Goal: Contribute content: Add original content to the website for others to see

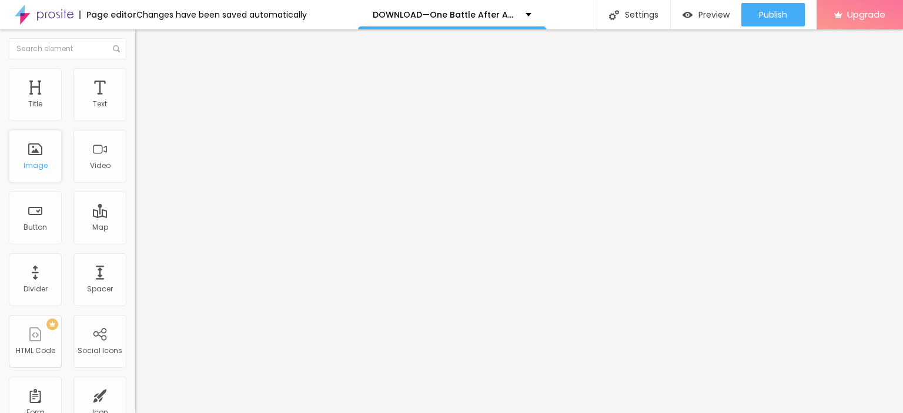
click at [47, 155] on div "Image" at bounding box center [35, 156] width 53 height 53
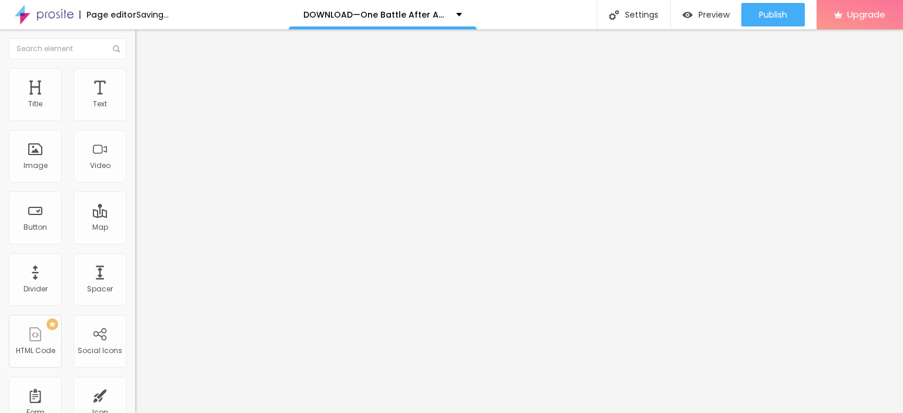
click at [135, 100] on div "Add image" at bounding box center [202, 96] width 135 height 8
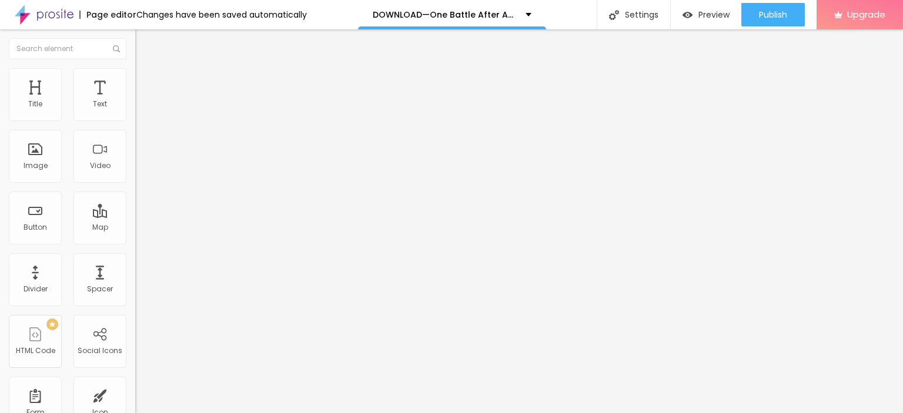
click at [135, 101] on span "Add image" at bounding box center [159, 96] width 48 height 10
click at [144, 41] on img "button" at bounding box center [148, 42] width 9 height 9
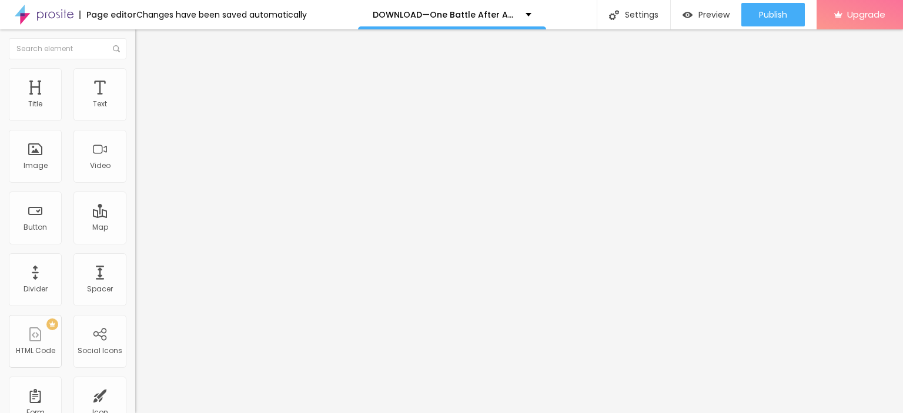
click at [135, 36] on button "Edit Title" at bounding box center [202, 42] width 135 height 27
click at [144, 44] on img "button" at bounding box center [148, 42] width 9 height 9
click at [135, 111] on input "Click me" at bounding box center [205, 105] width 141 height 12
paste input "LICK HERE ▶️ One Battle After Another [2025] ]"
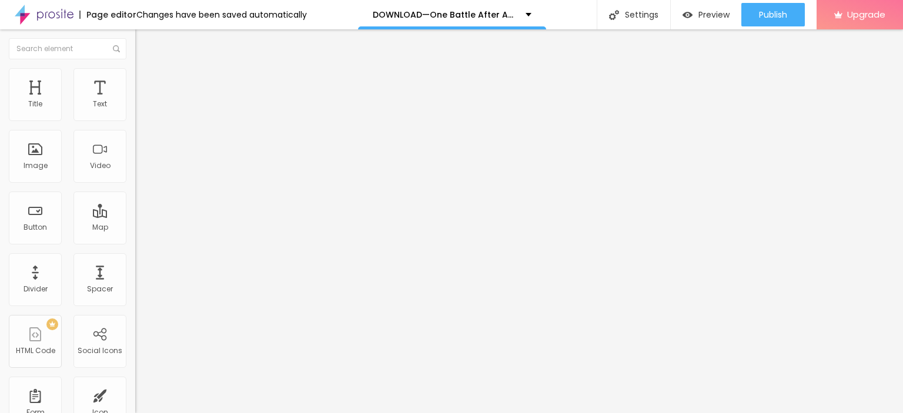
type input "CLICK HERE ▶️ One Battle After Another [2025] ]"
click at [135, 242] on input "https://" at bounding box center [205, 236] width 141 height 12
paste input "[DOMAIN_NAME]/en/movie/1054867/pro"
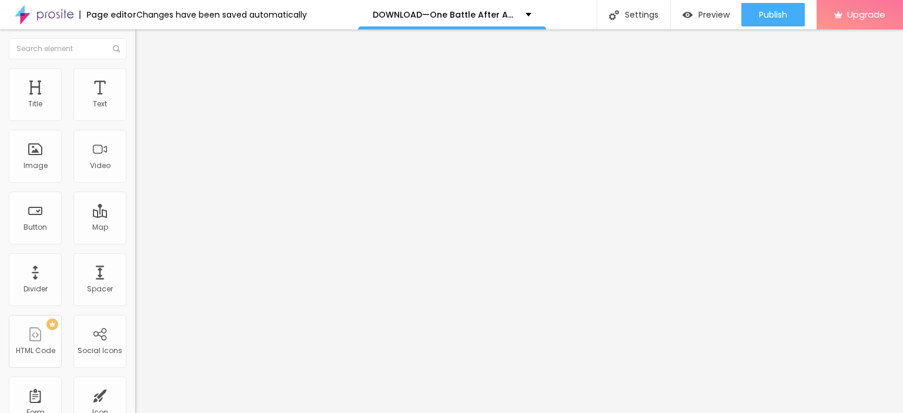
type input "[URL][DOMAIN_NAME]"
click at [135, 141] on img at bounding box center [139, 136] width 8 height 8
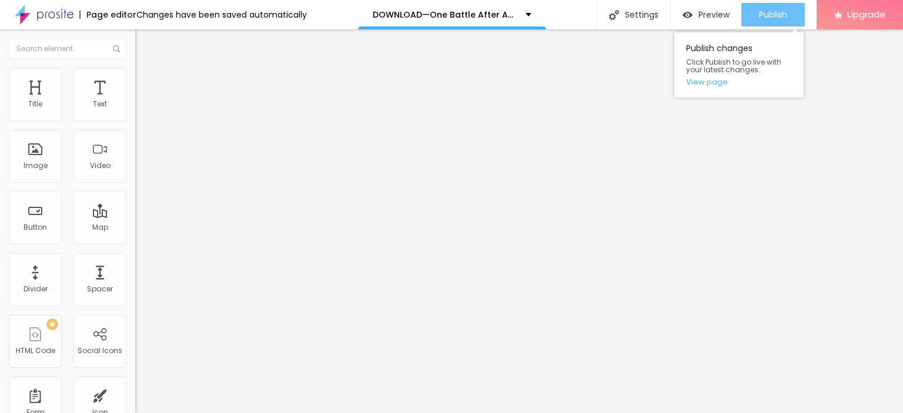
click at [777, 6] on div "Publish" at bounding box center [773, 15] width 28 height 24
click at [713, 81] on link "View page" at bounding box center [739, 82] width 106 height 8
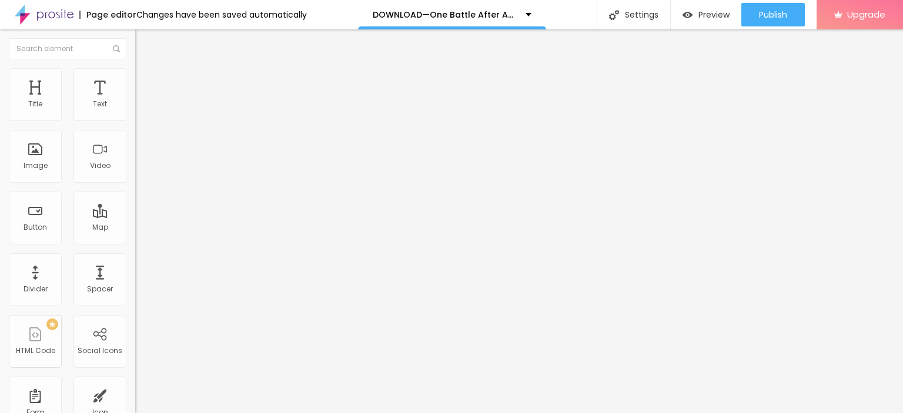
click at [45, 16] on img at bounding box center [44, 14] width 59 height 29
